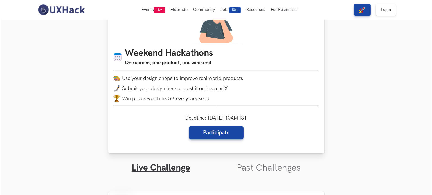
scroll to position [56, 0]
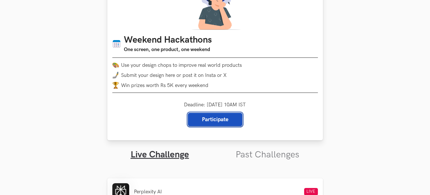
click at [215, 123] on link "Participate" at bounding box center [215, 119] width 55 height 13
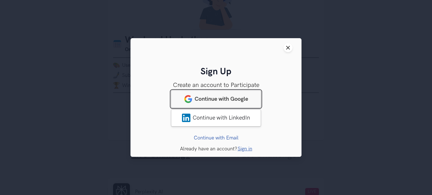
click at [215, 94] on link "Continue with Google" at bounding box center [216, 98] width 90 height 17
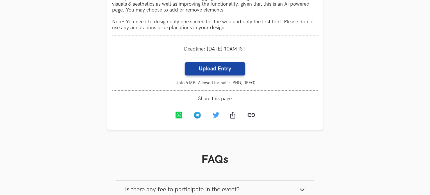
scroll to position [393, 0]
